Goal: Book appointment/travel/reservation

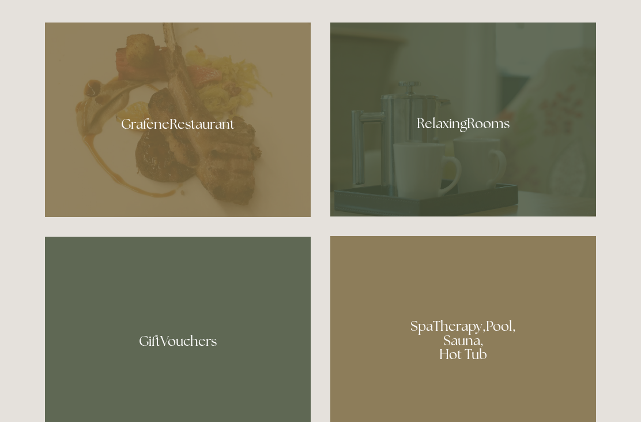
scroll to position [685, 0]
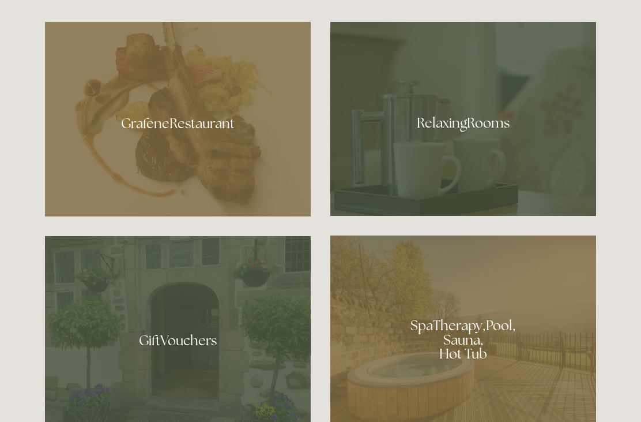
click at [368, 336] on div at bounding box center [464, 335] width 266 height 200
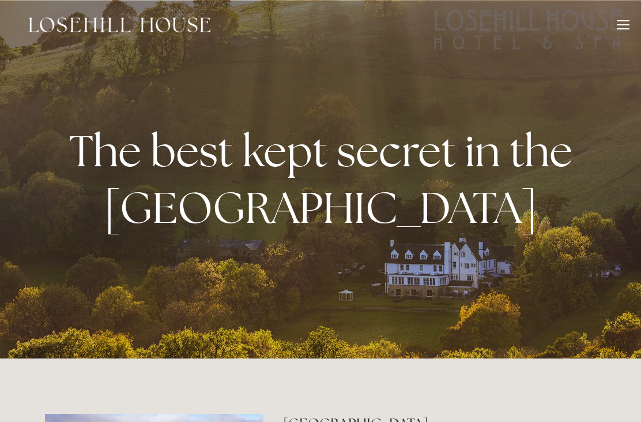
scroll to position [722, 0]
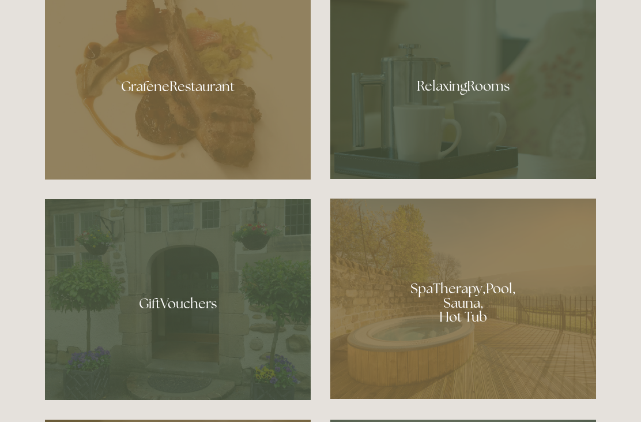
click at [212, 148] on div at bounding box center [178, 82] width 266 height 194
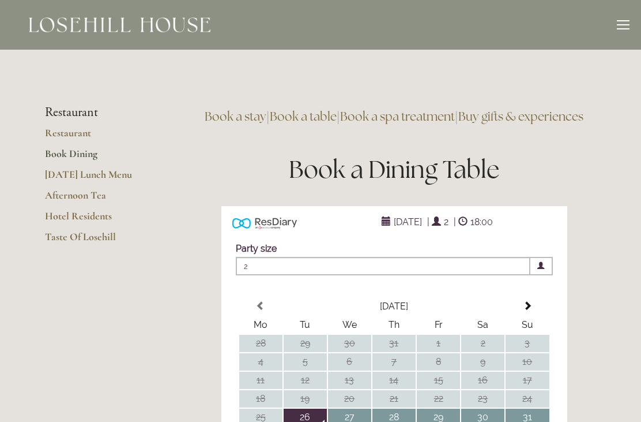
type input "Any Area"
click at [337, 115] on link "Book a table" at bounding box center [303, 116] width 67 height 16
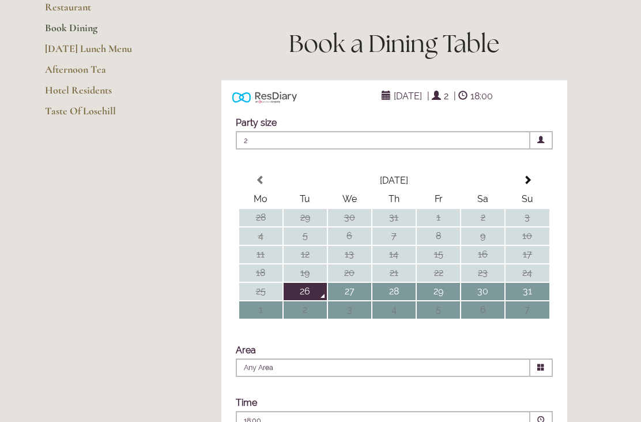
scroll to position [126, 0]
click at [532, 185] on span at bounding box center [527, 179] width 9 height 9
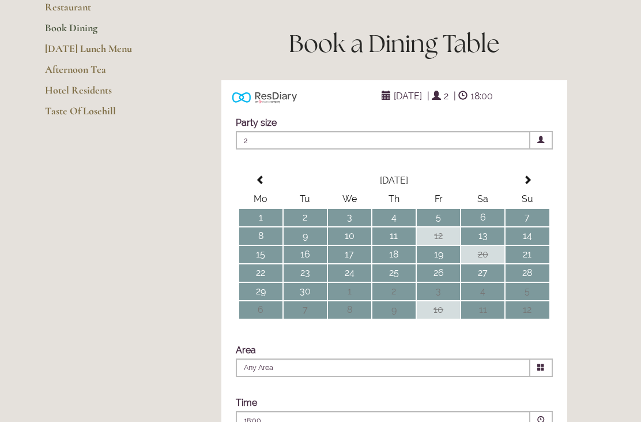
click at [532, 185] on span at bounding box center [527, 179] width 9 height 9
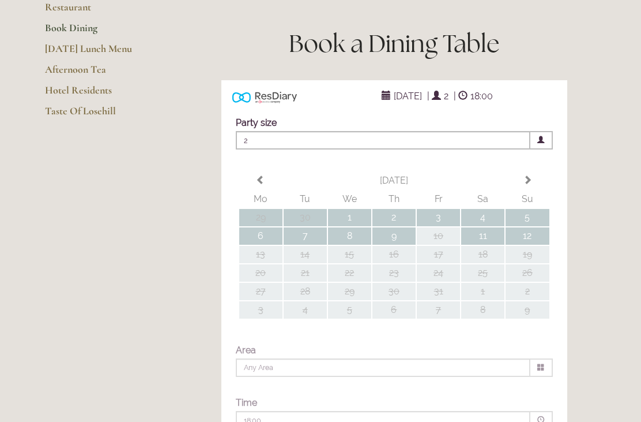
click at [532, 185] on span at bounding box center [527, 179] width 9 height 9
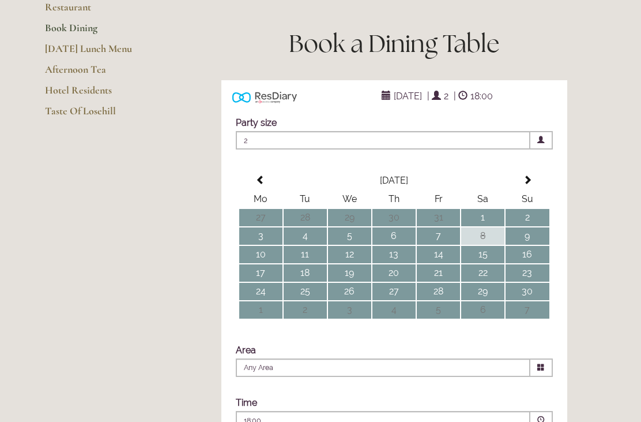
click at [262, 189] on th at bounding box center [260, 180] width 43 height 17
click at [320, 245] on td "7" at bounding box center [305, 235] width 43 height 17
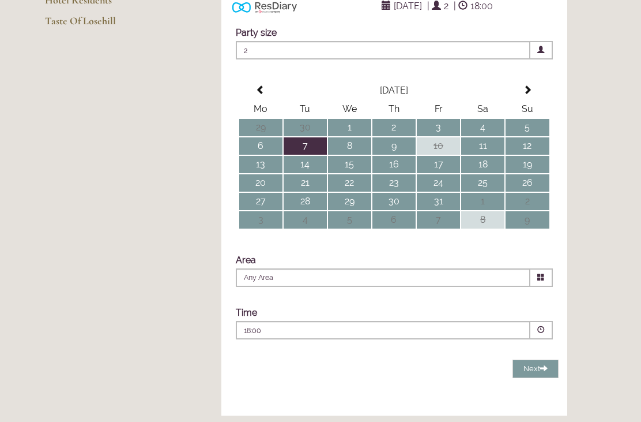
scroll to position [216, 0]
click at [546, 339] on span at bounding box center [542, 330] width 22 height 18
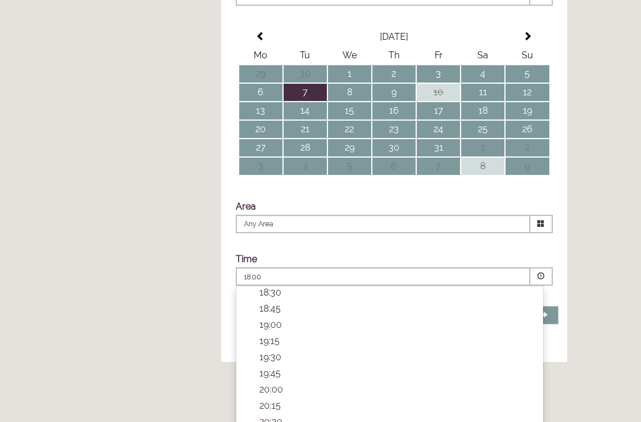
scroll to position [268, 0]
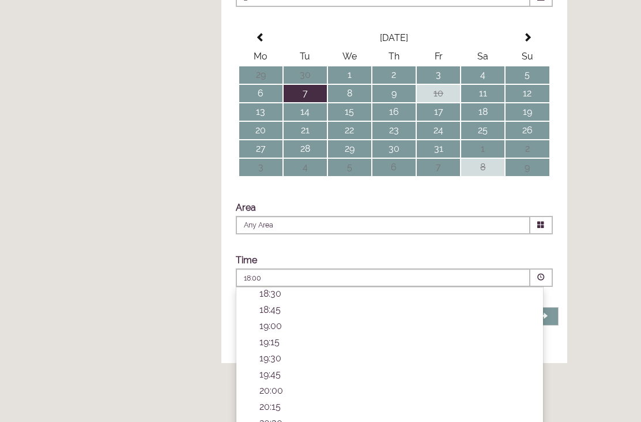
click at [540, 228] on icon at bounding box center [541, 224] width 7 height 7
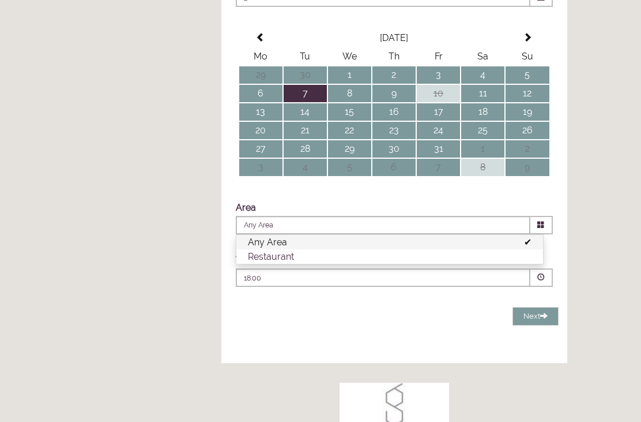
click at [532, 264] on li "Restaurant" at bounding box center [389, 256] width 307 height 14
type input "Restaurant"
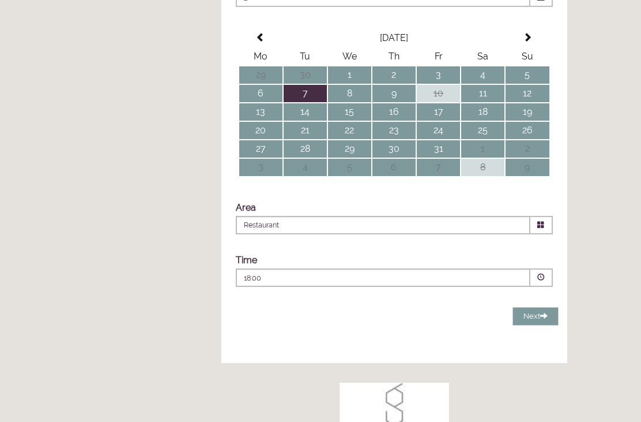
click at [547, 287] on span at bounding box center [542, 277] width 22 height 18
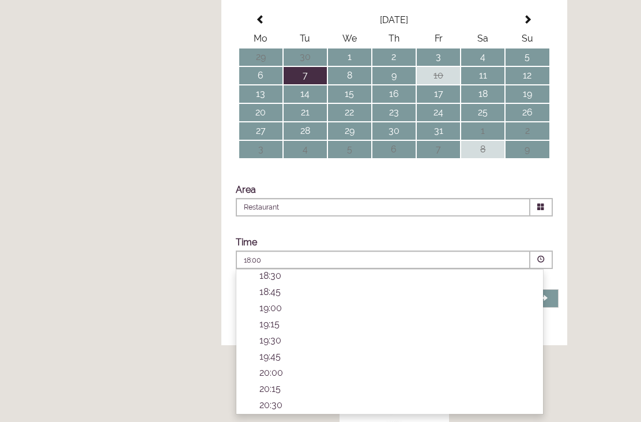
scroll to position [288, 0]
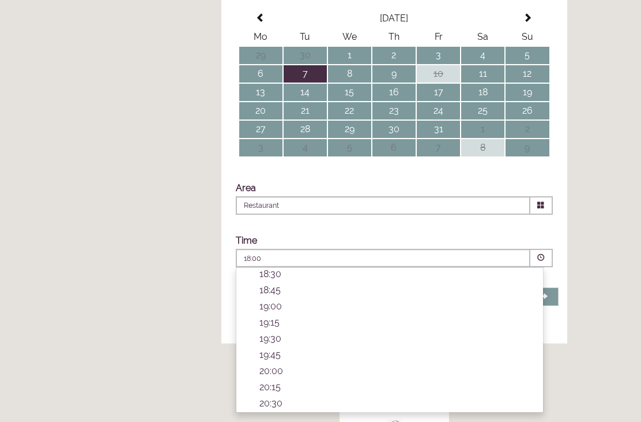
click at [284, 344] on p "19:30" at bounding box center [396, 338] width 272 height 11
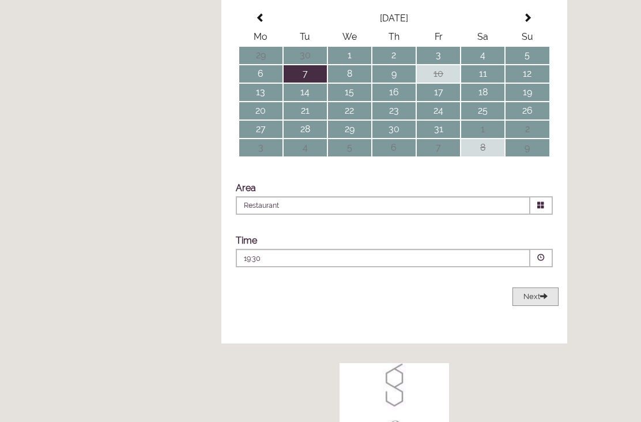
click at [544, 306] on button "Next Loading..." at bounding box center [536, 296] width 46 height 19
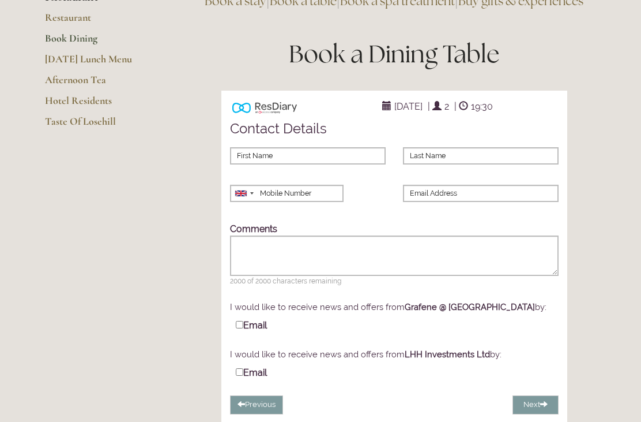
scroll to position [100, 0]
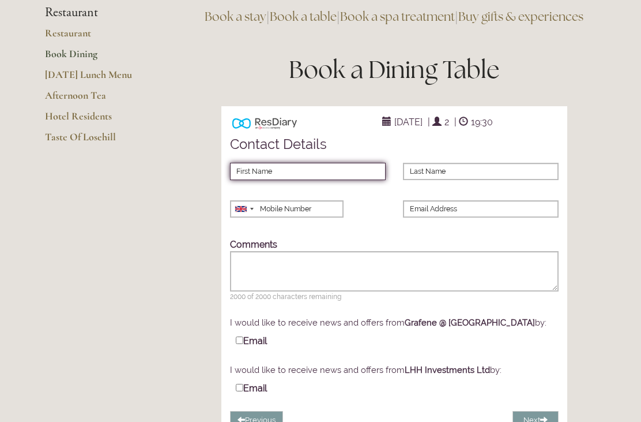
click at [307, 180] on input "First Name" at bounding box center [308, 171] width 156 height 17
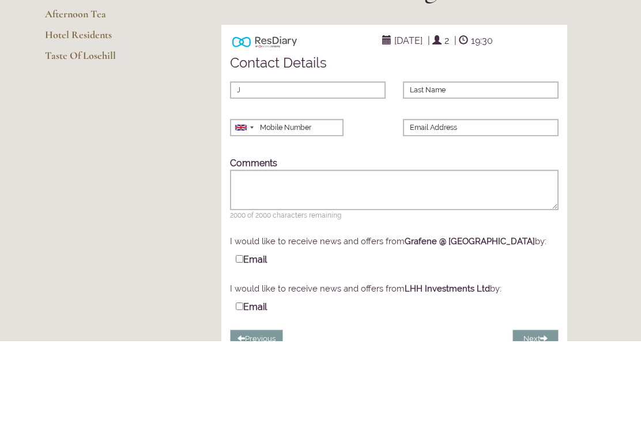
scroll to position [181, 0]
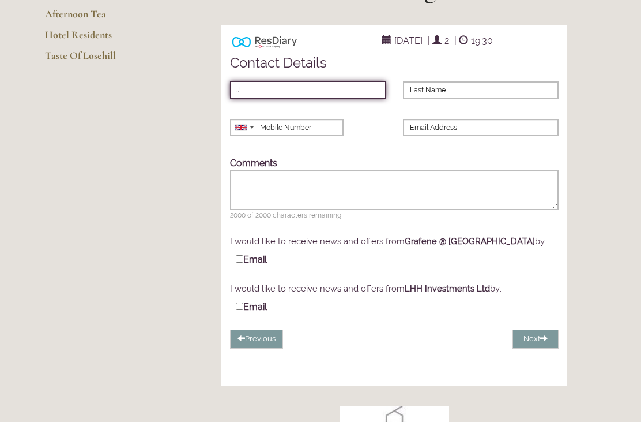
click at [255, 99] on input "J" at bounding box center [308, 89] width 156 height 17
type input "[PERSON_NAME]"
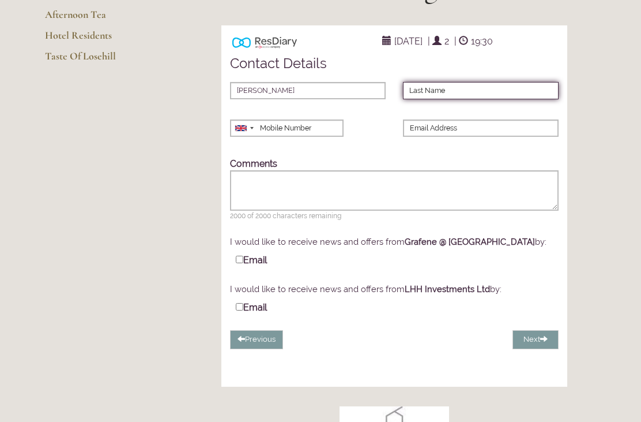
click at [443, 99] on input "Last Name" at bounding box center [481, 90] width 156 height 17
type input "[PERSON_NAME]"
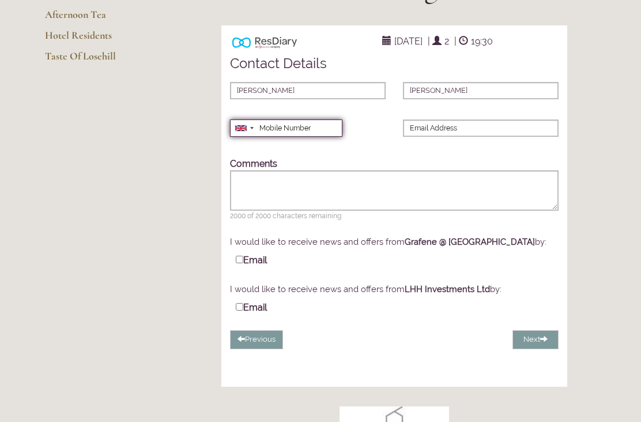
click at [315, 137] on input "Mobile Number" at bounding box center [286, 127] width 112 height 17
type input "07836328788"
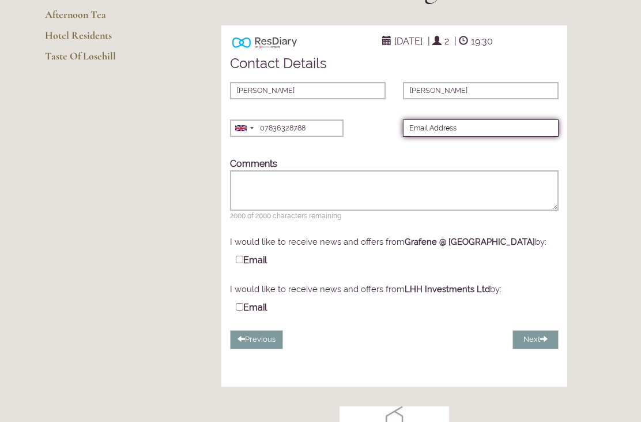
click at [450, 137] on input "Email Address" at bounding box center [481, 127] width 156 height 17
type input "[EMAIL_ADDRESS][DOMAIN_NAME]"
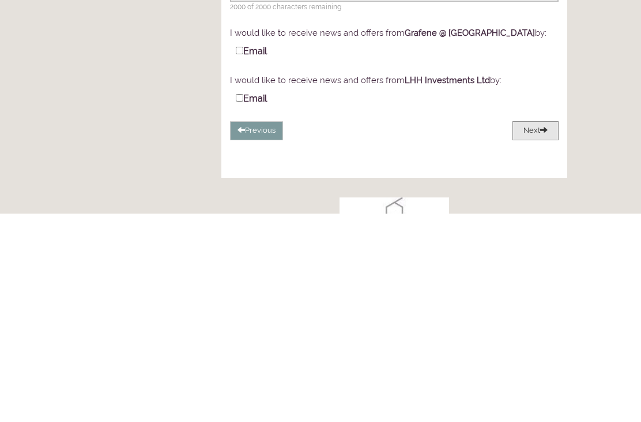
click at [549, 330] on button "Next" at bounding box center [536, 339] width 46 height 19
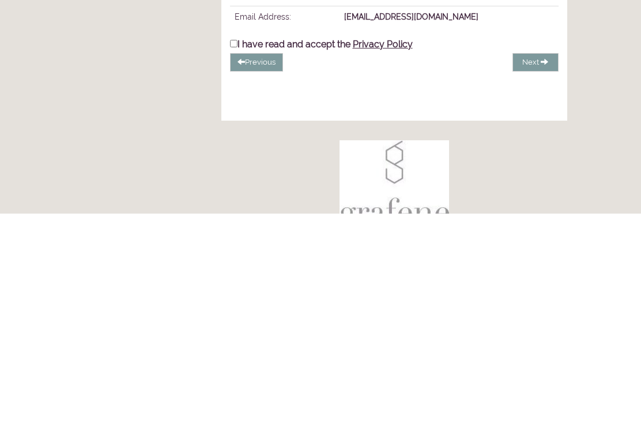
scroll to position [389, 0]
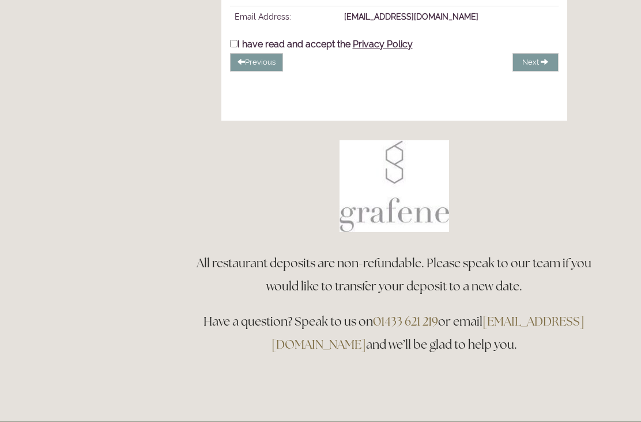
click at [237, 47] on input "I have read and accept the Privacy Policy" at bounding box center [233, 43] width 7 height 7
checkbox input "true"
click at [545, 65] on span at bounding box center [547, 61] width 7 height 7
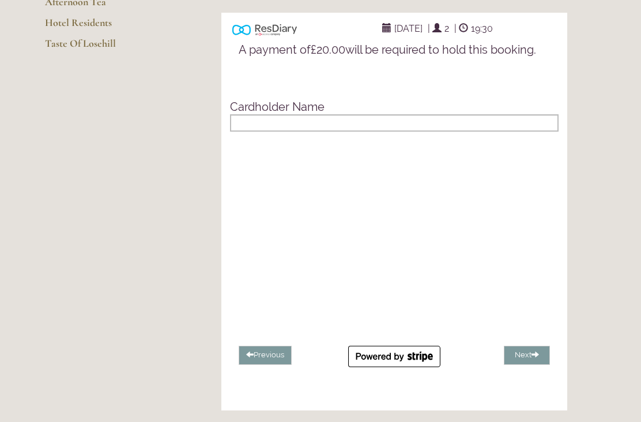
scroll to position [193, 0]
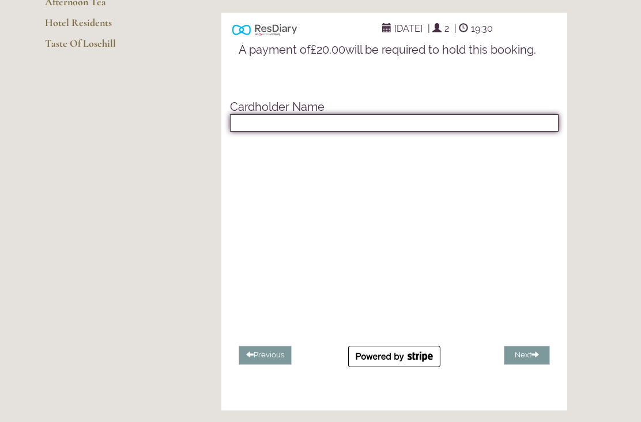
click at [262, 132] on input "text" at bounding box center [394, 122] width 329 height 17
type input "[PERSON_NAME]"
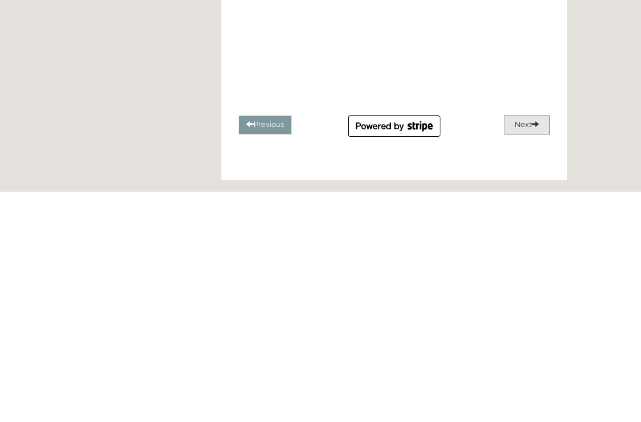
click at [525, 345] on button "Next" at bounding box center [527, 354] width 46 height 19
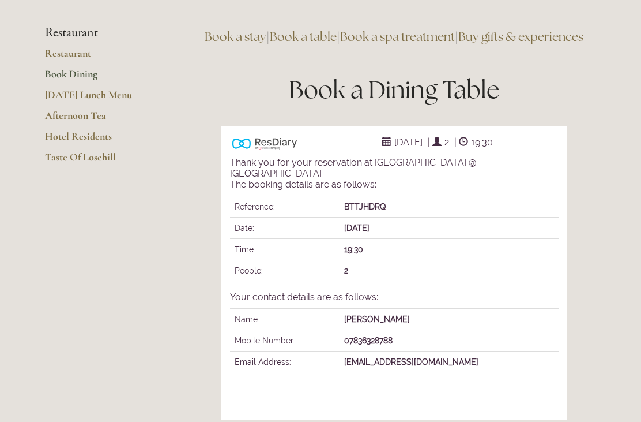
scroll to position [80, 0]
